Goal: Information Seeking & Learning: Learn about a topic

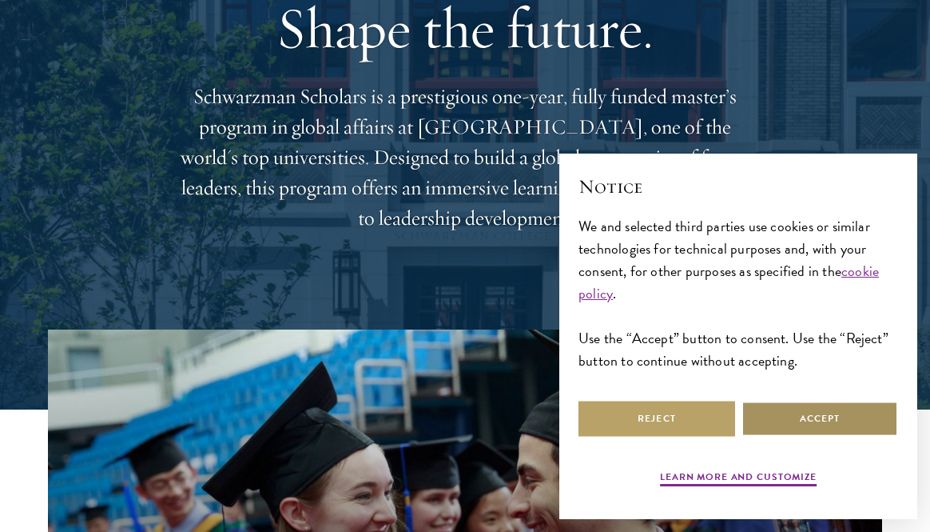
click at [838, 422] on button "Accept" at bounding box center [820, 418] width 157 height 36
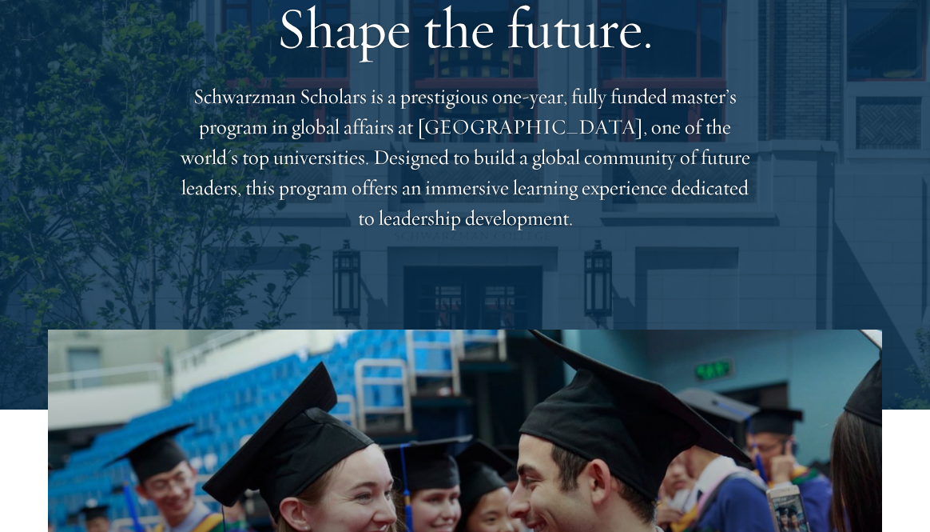
click at [66, 166] on div "Shape the future. Schwarzman Scholars is a prestigious one-year, fully funded m…" at bounding box center [465, 113] width 834 height 431
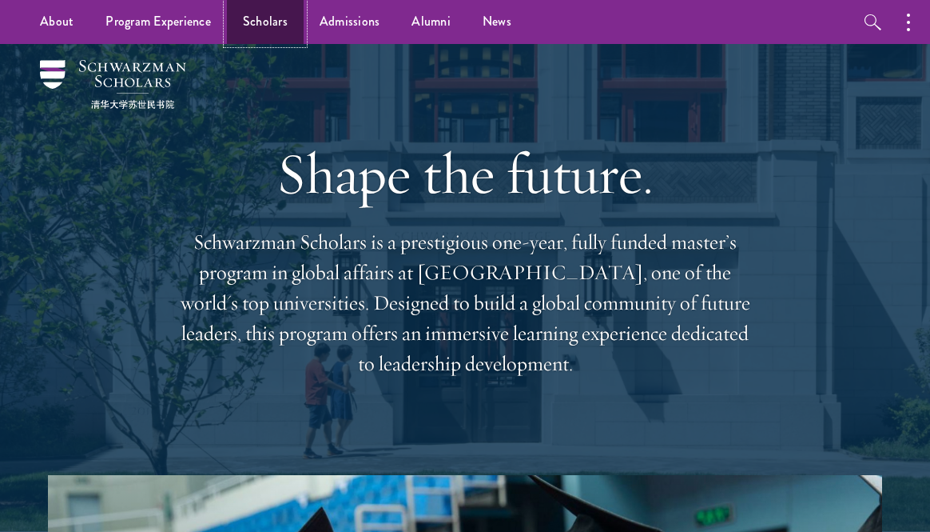
click at [269, 14] on link "Scholars" at bounding box center [265, 22] width 77 height 44
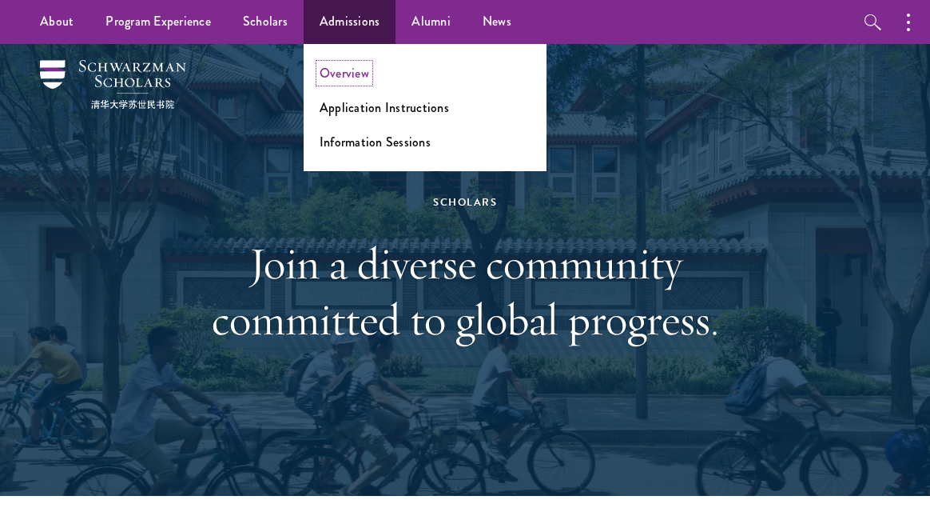
click at [348, 70] on link "Overview" at bounding box center [345, 73] width 50 height 18
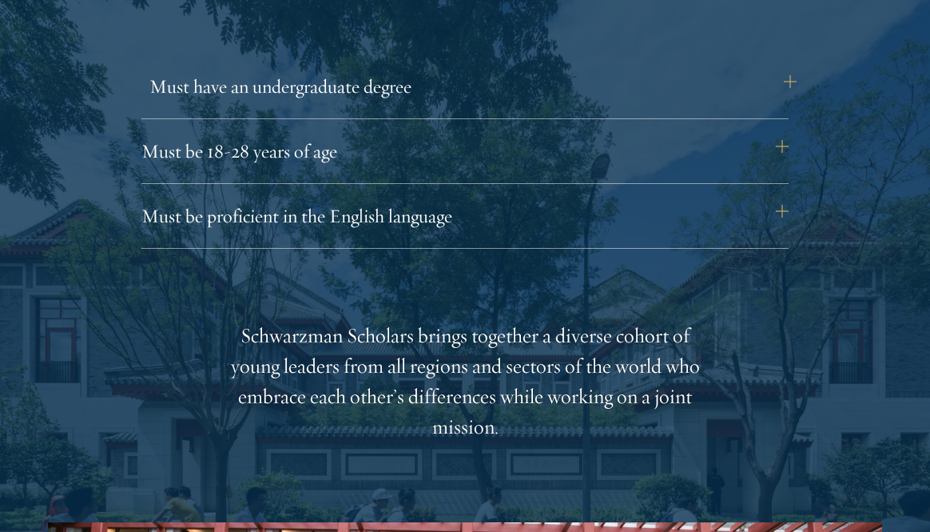
scroll to position [2213, 0]
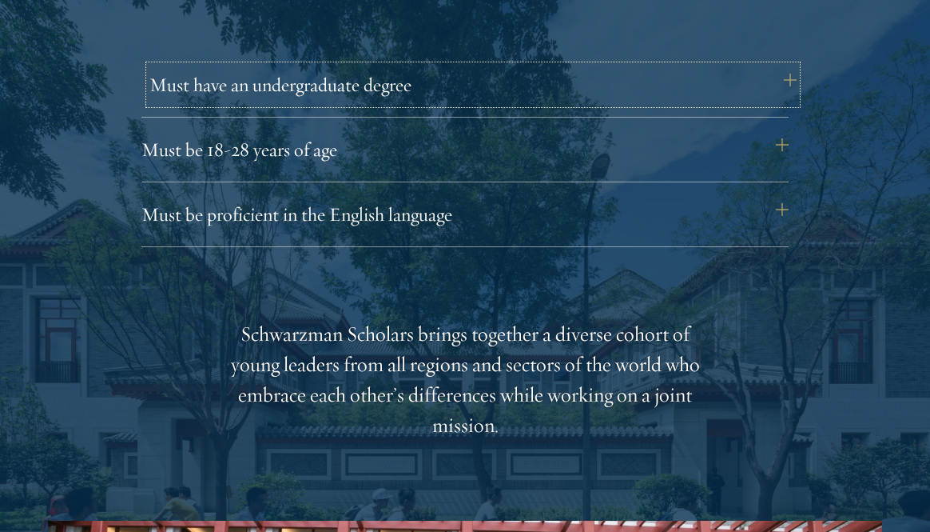
click at [422, 92] on button "Must have an undergraduate degree" at bounding box center [472, 85] width 647 height 38
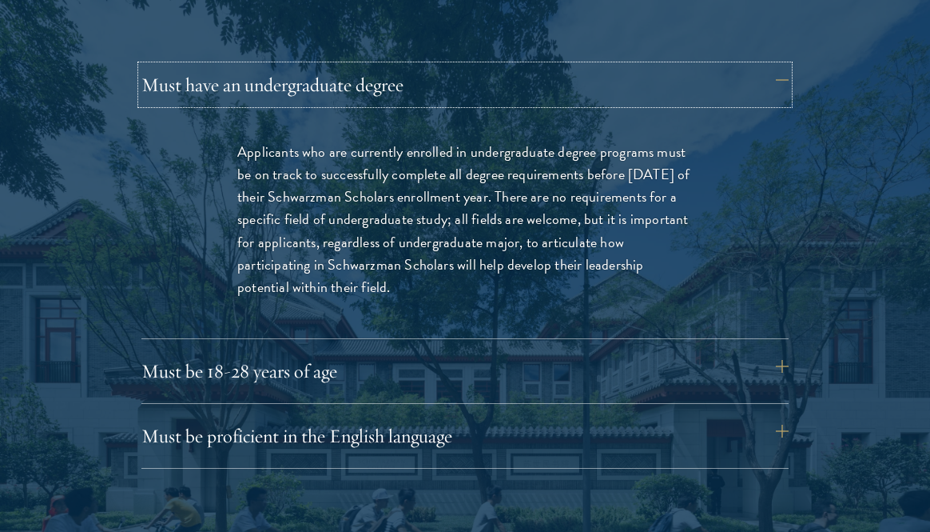
scroll to position [2374, 0]
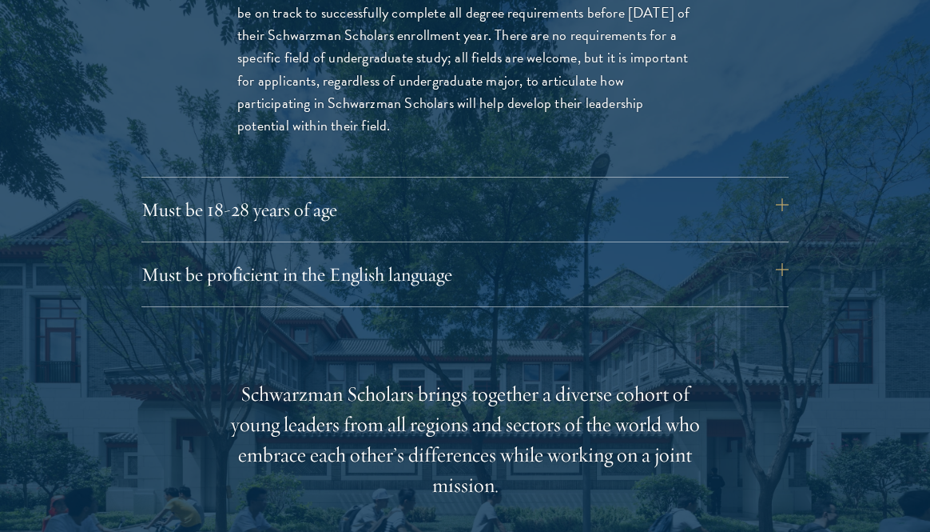
click at [395, 294] on div "Must be proficient in the English language Applicants must demonstrate strong E…" at bounding box center [464, 281] width 647 height 52
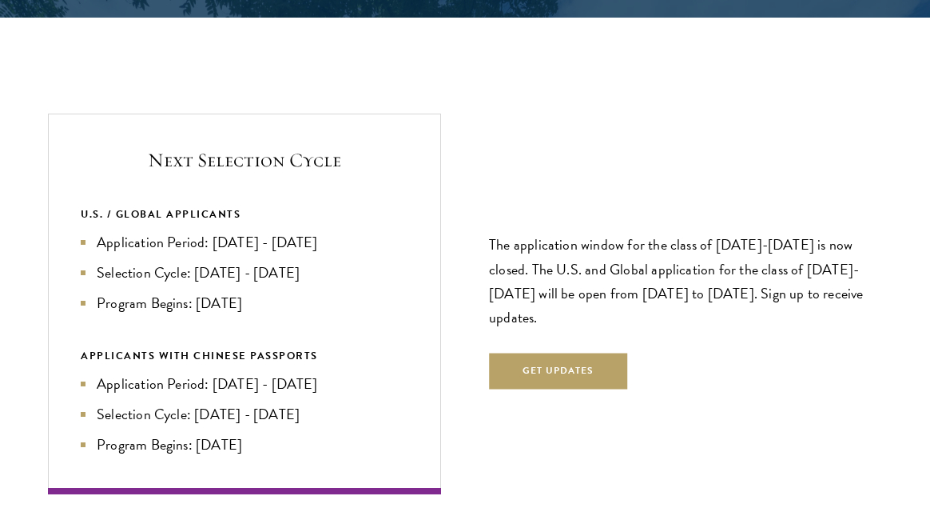
scroll to position [3500, 0]
